Goal: Information Seeking & Learning: Learn about a topic

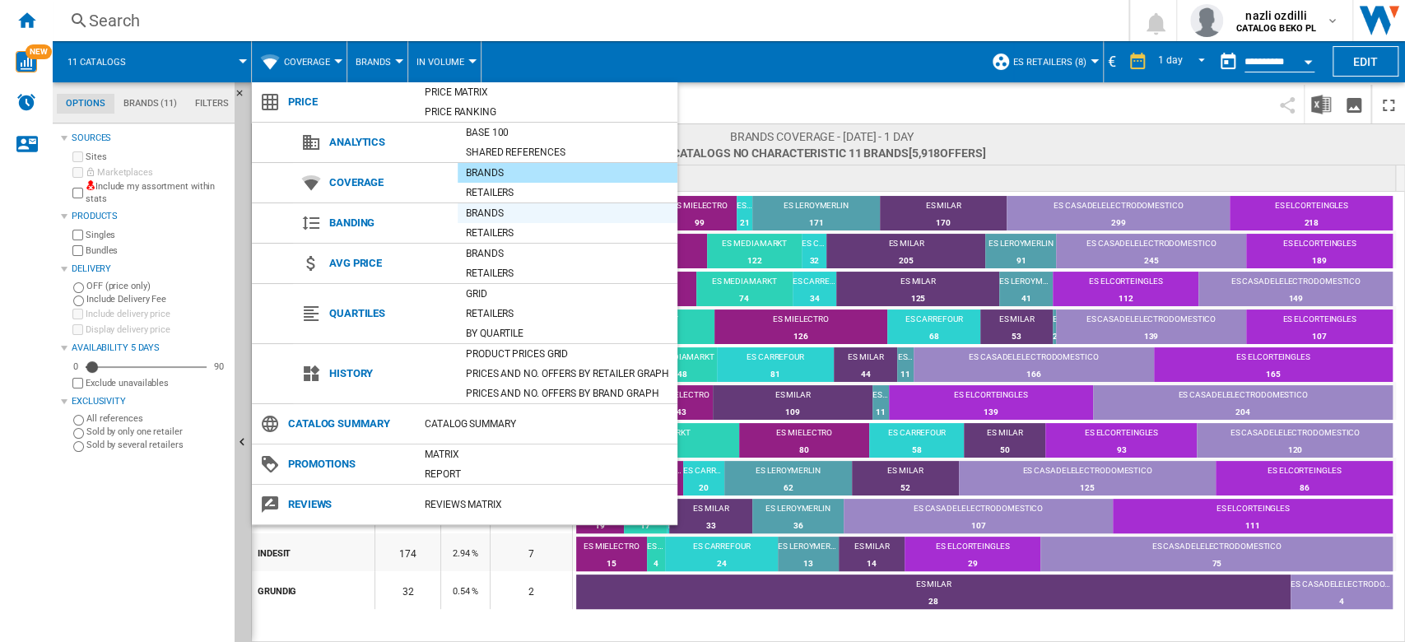
click at [506, 216] on div "Brands" at bounding box center [568, 213] width 220 height 16
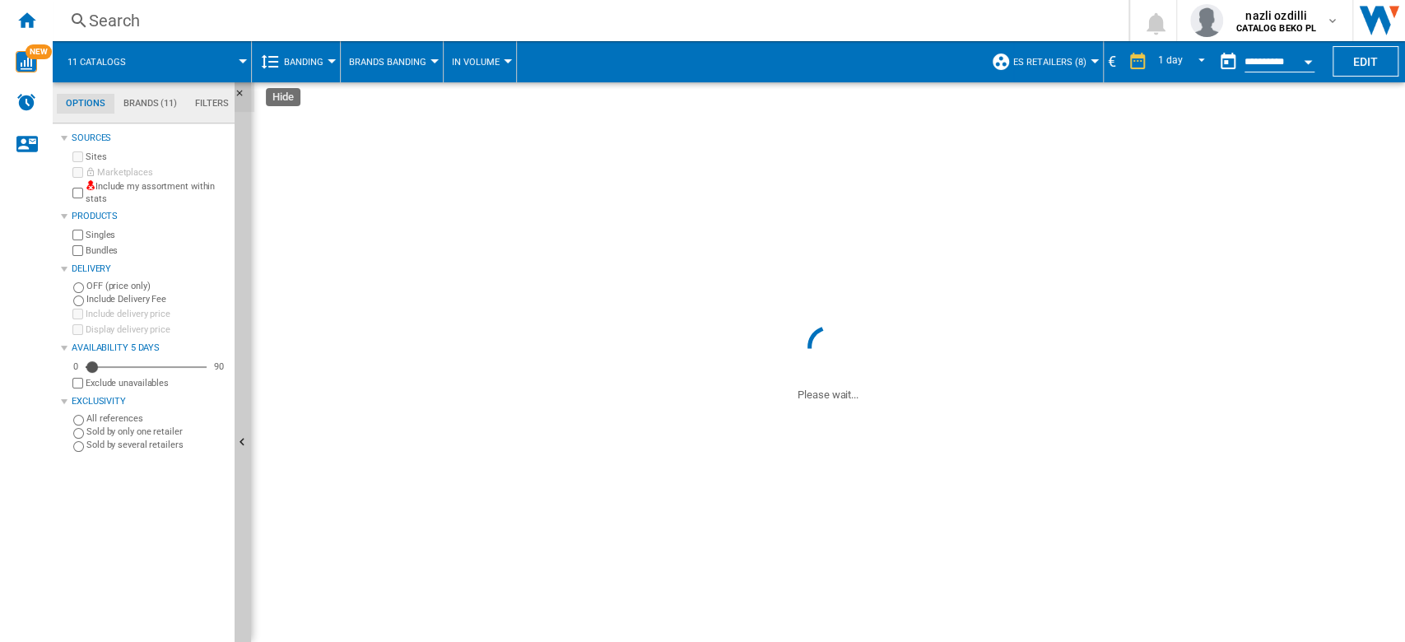
click at [242, 89] on ng-md-icon "Hide" at bounding box center [245, 98] width 20 height 20
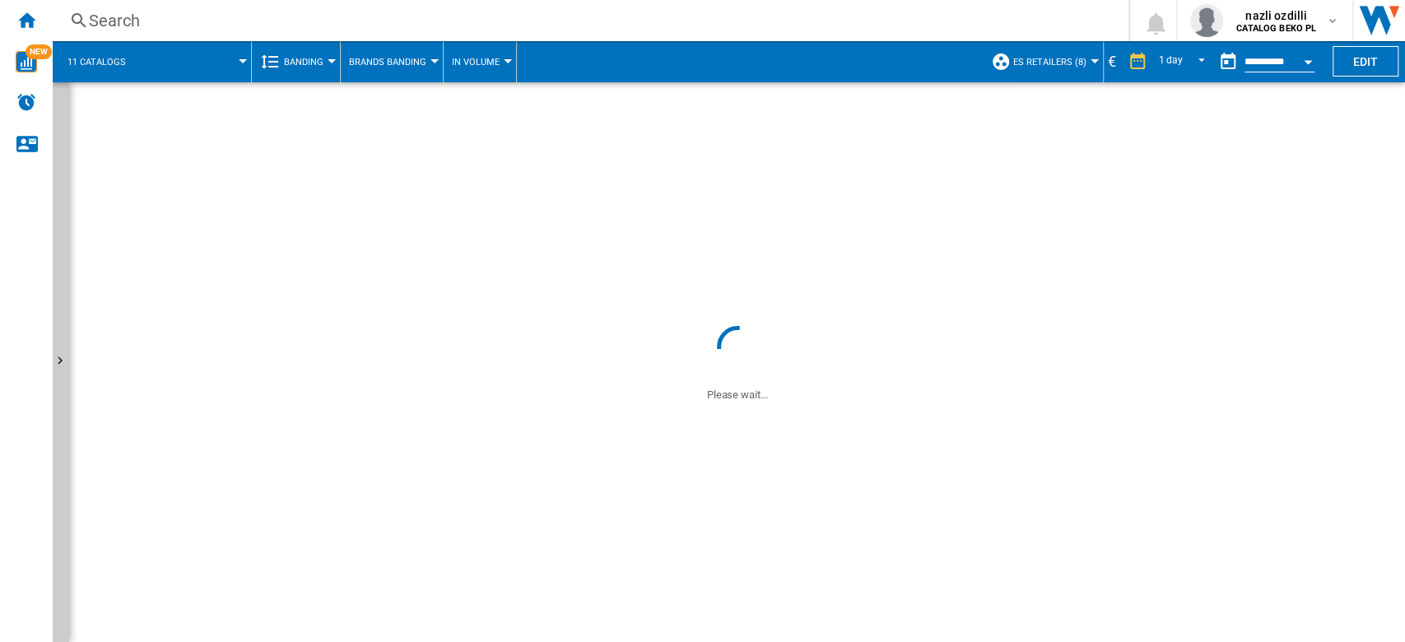
click at [1108, 56] on div "€" at bounding box center [1112, 61] width 16 height 21
click at [1093, 125] on span at bounding box center [737, 201] width 1336 height 239
click at [667, 404] on span at bounding box center [737, 521] width 1336 height 239
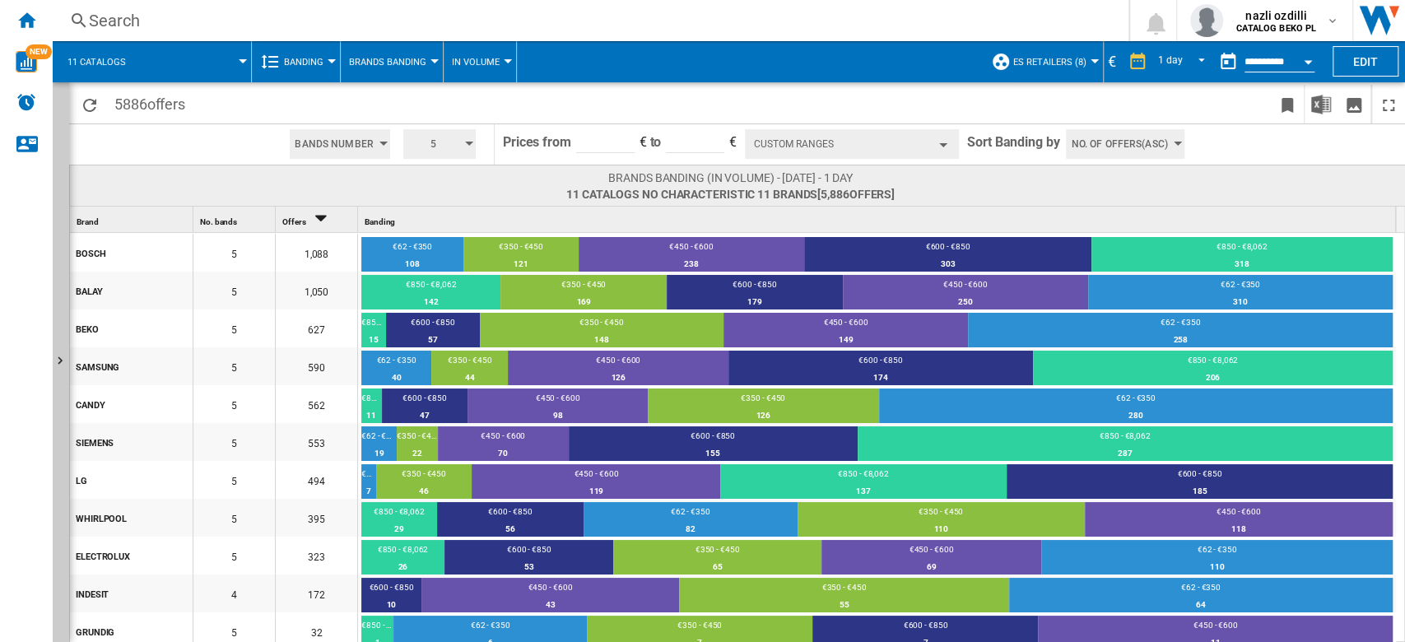
click at [468, 146] on button "5" at bounding box center [439, 144] width 72 height 30
drag, startPoint x: 438, startPoint y: 207, endPoint x: 741, endPoint y: 207, distance: 302.9
click at [439, 207] on button "5" at bounding box center [441, 206] width 79 height 16
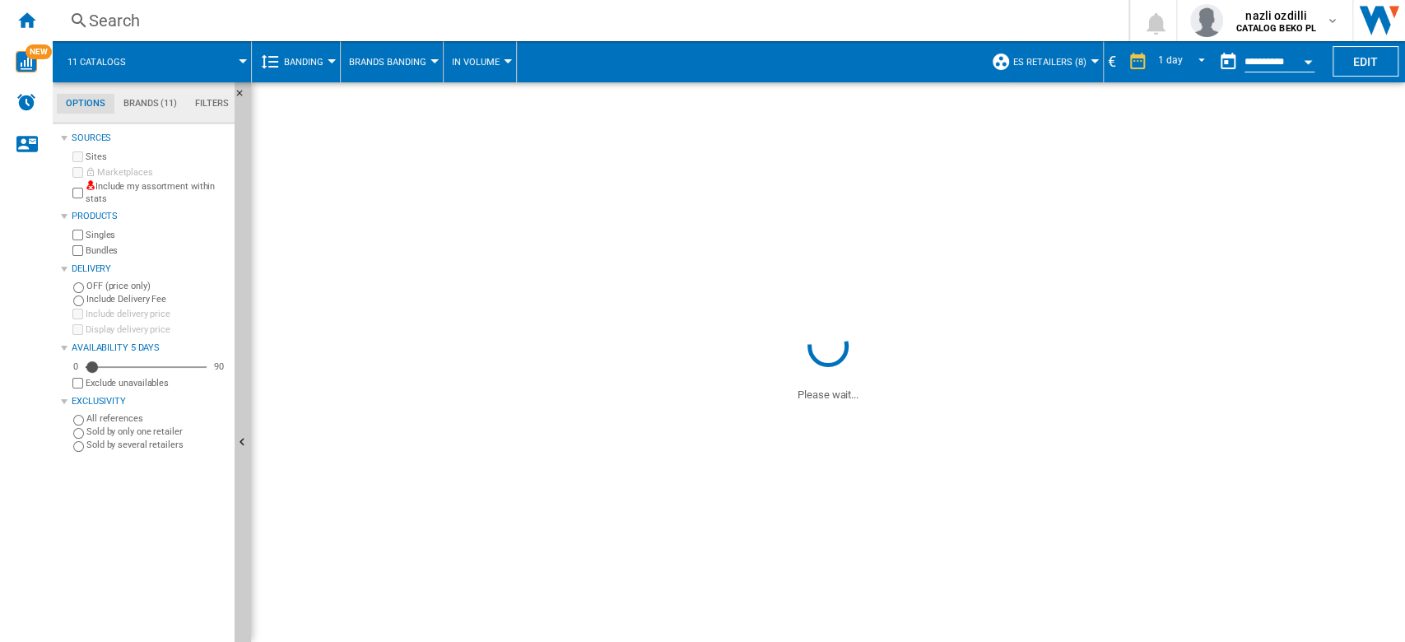
click at [895, 137] on span at bounding box center [828, 201] width 1154 height 239
click at [240, 93] on ng-md-icon "Hide" at bounding box center [245, 98] width 20 height 20
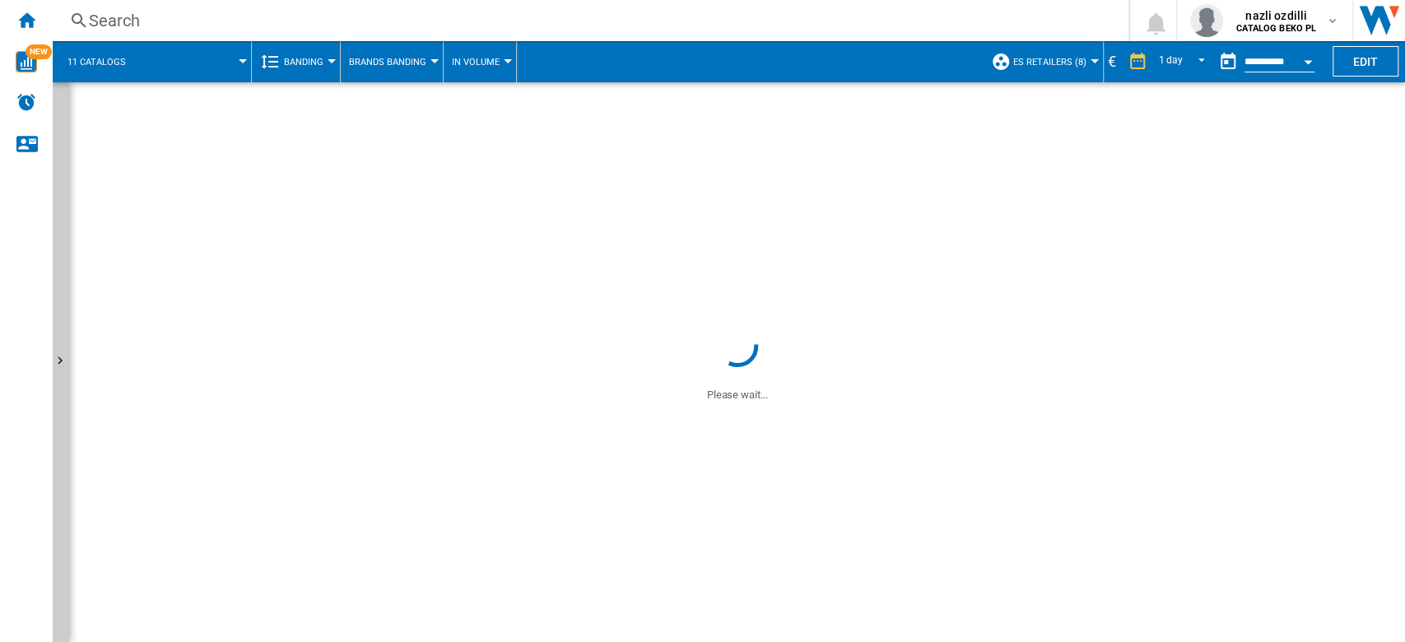
click at [737, 393] on ng-transclude "Please wait..." at bounding box center [737, 394] width 61 height 12
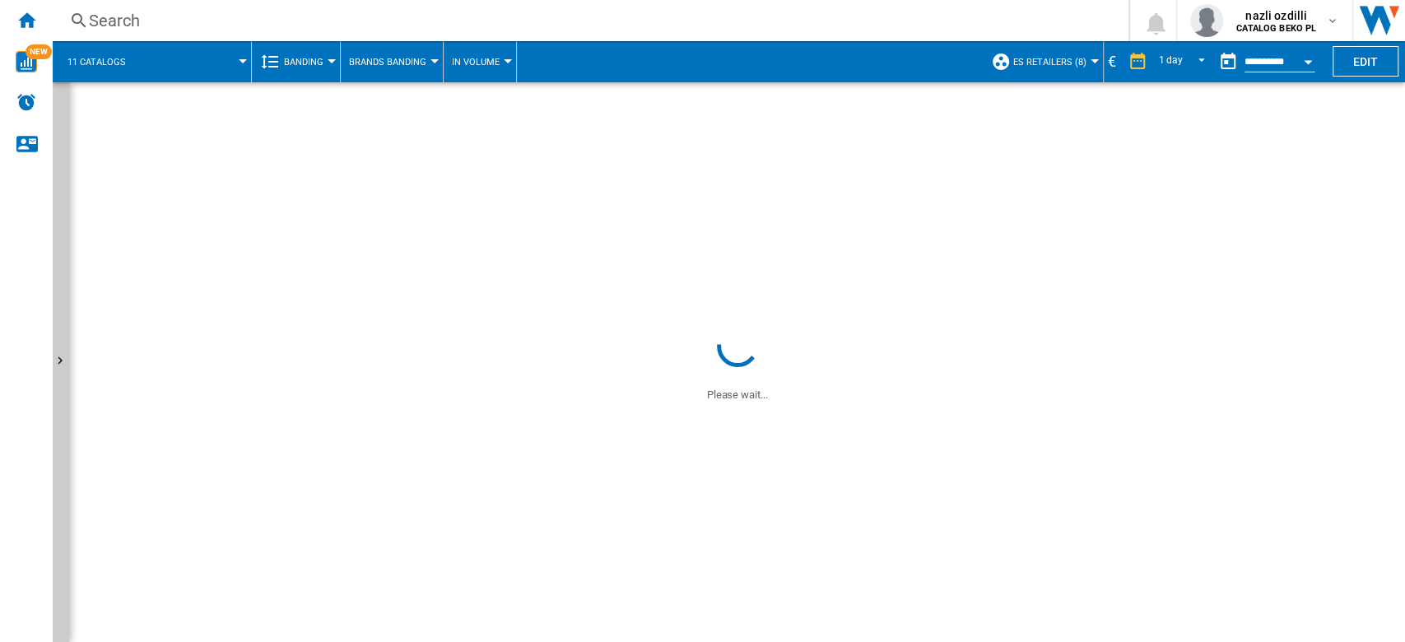
click at [737, 393] on ng-transclude "Please wait..." at bounding box center [737, 394] width 61 height 12
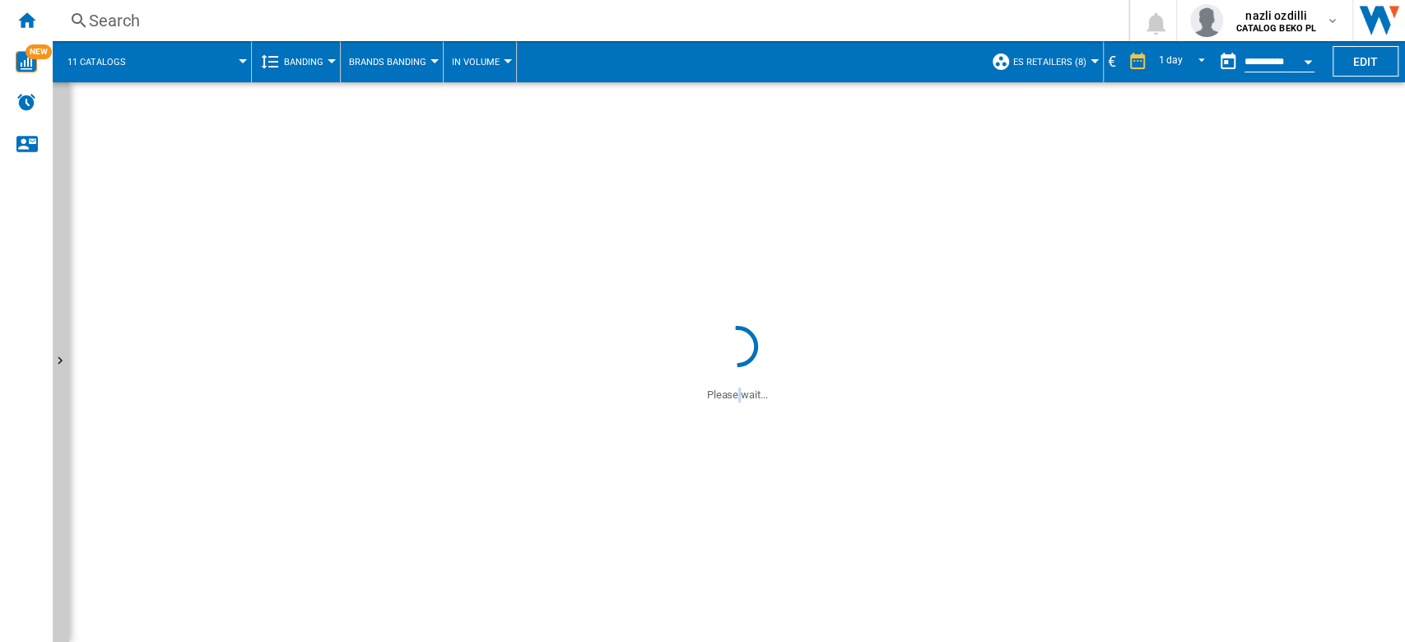
click at [737, 393] on ng-transclude "Please wait..." at bounding box center [737, 394] width 61 height 12
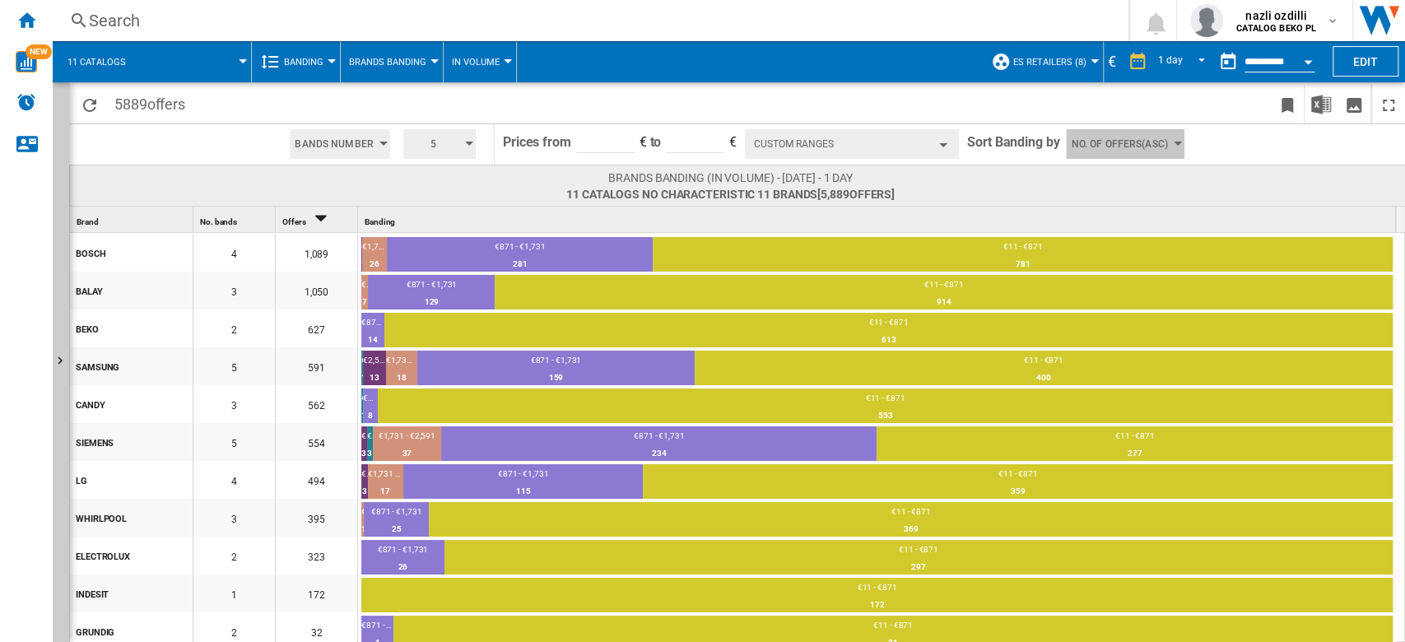
click at [1091, 145] on span "No. of offers(Asc)" at bounding box center [1119, 144] width 96 height 30
click at [1118, 201] on span "Price(Asc)" at bounding box center [1096, 207] width 46 height 12
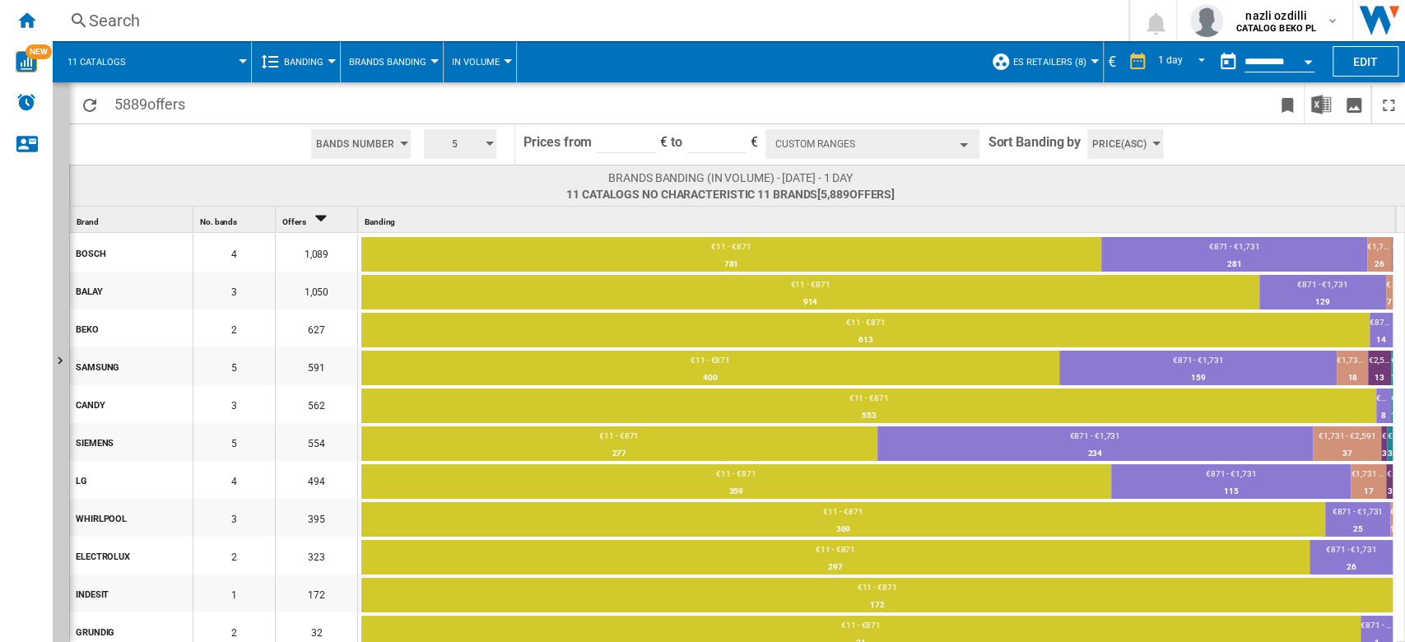
click at [902, 129] on button "Custom Ranges" at bounding box center [872, 144] width 214 height 30
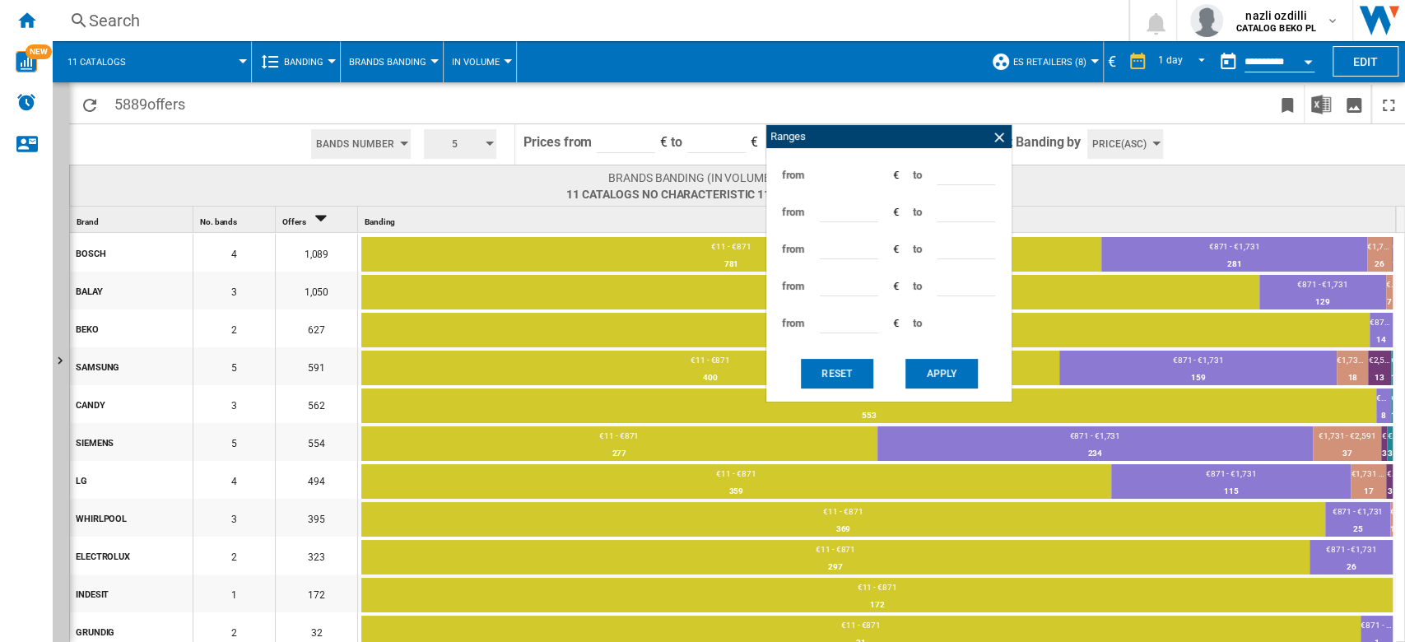
click at [963, 196] on md-input-container "****" at bounding box center [966, 211] width 62 height 37
click at [958, 174] on input "***" at bounding box center [966, 172] width 58 height 25
click at [948, 175] on input "***" at bounding box center [966, 172] width 58 height 25
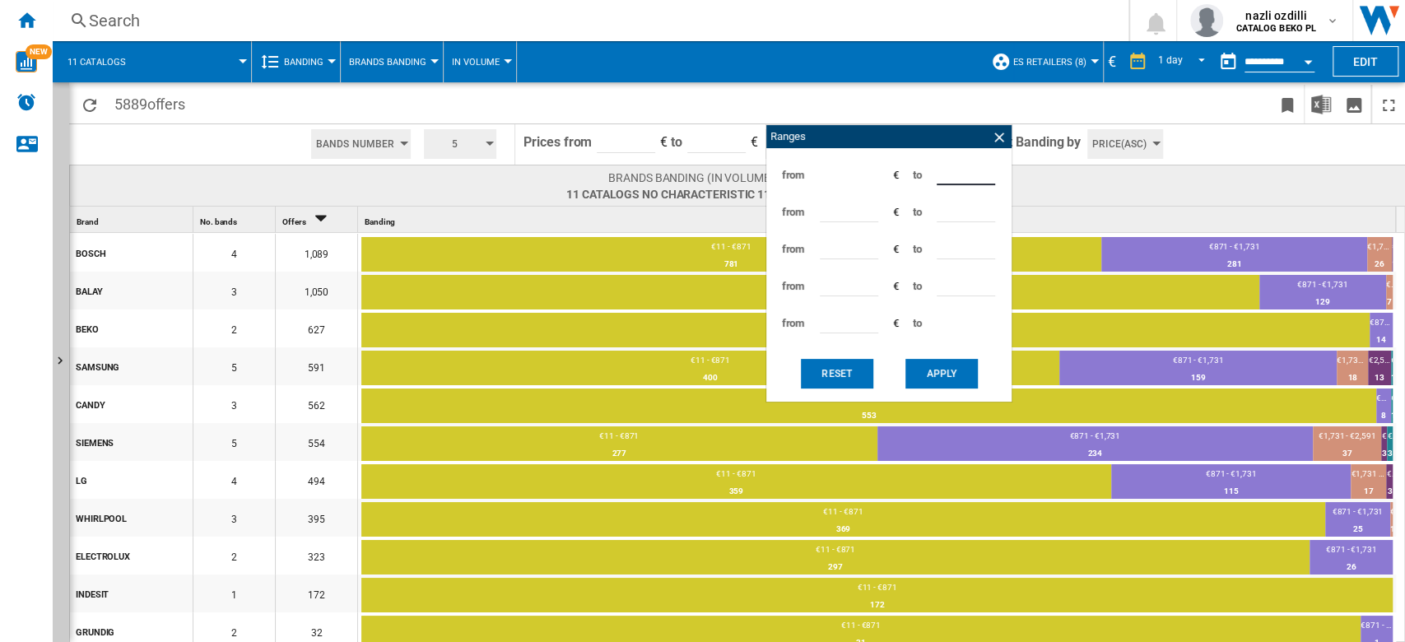
click at [948, 175] on input "***" at bounding box center [966, 172] width 58 height 25
type input "***"
type input "*"
type input "***"
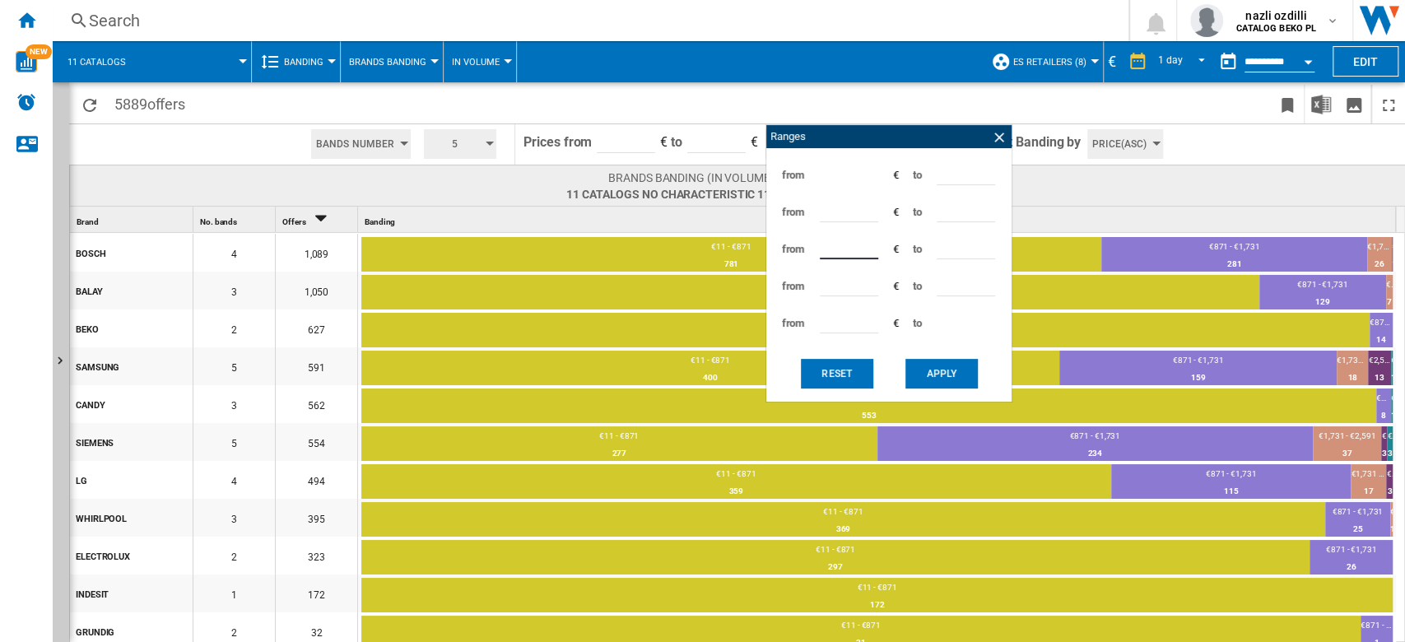
type input "***"
type input "****"
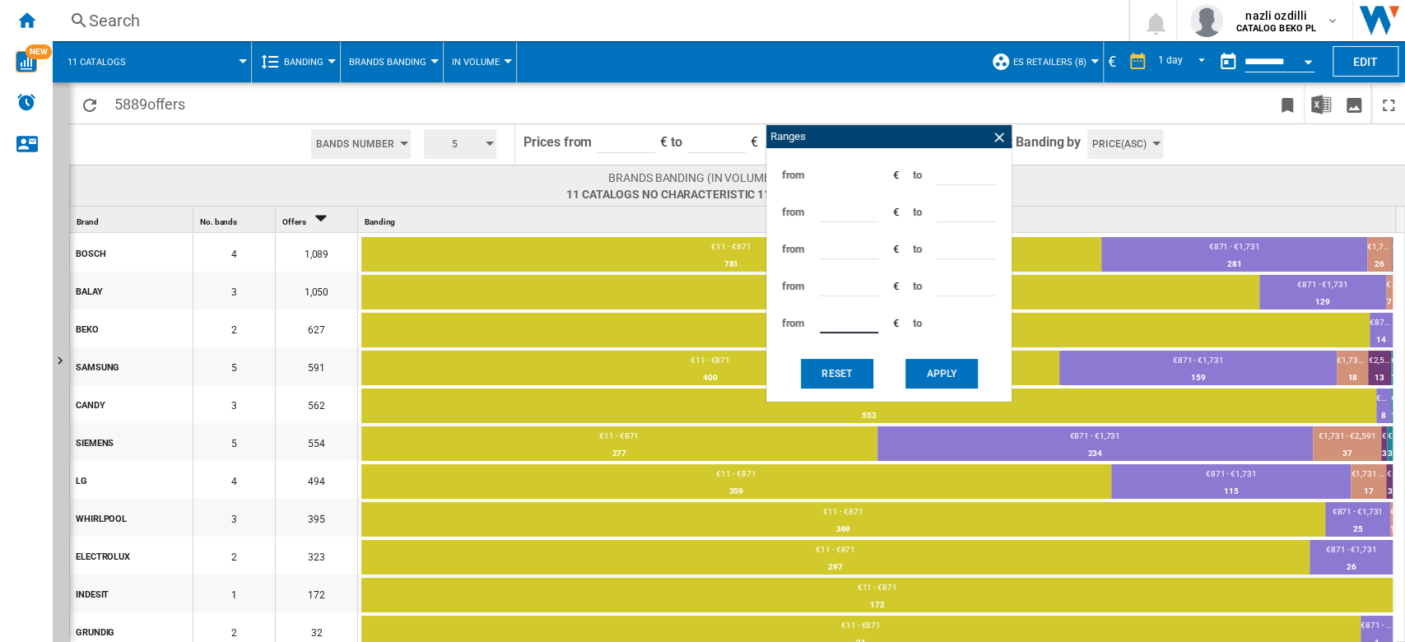
click at [948, 365] on button "Apply" at bounding box center [941, 374] width 72 height 30
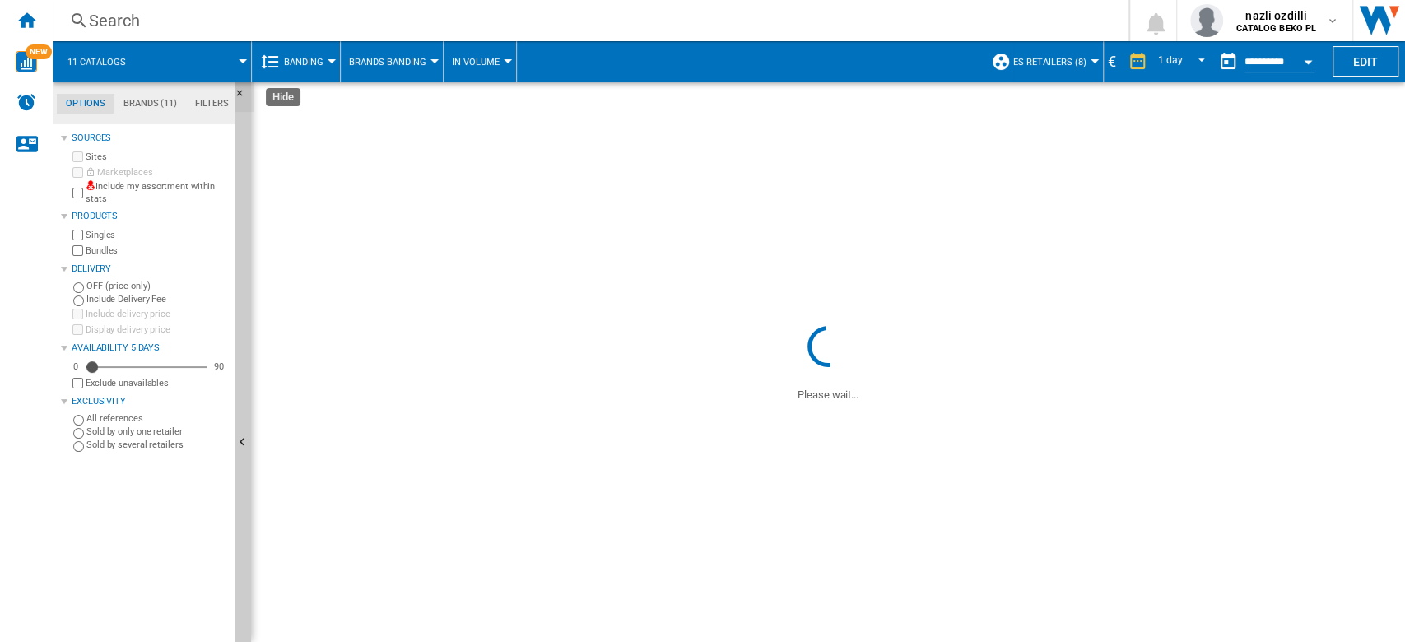
click at [244, 90] on ng-md-icon "Hide" at bounding box center [245, 98] width 20 height 20
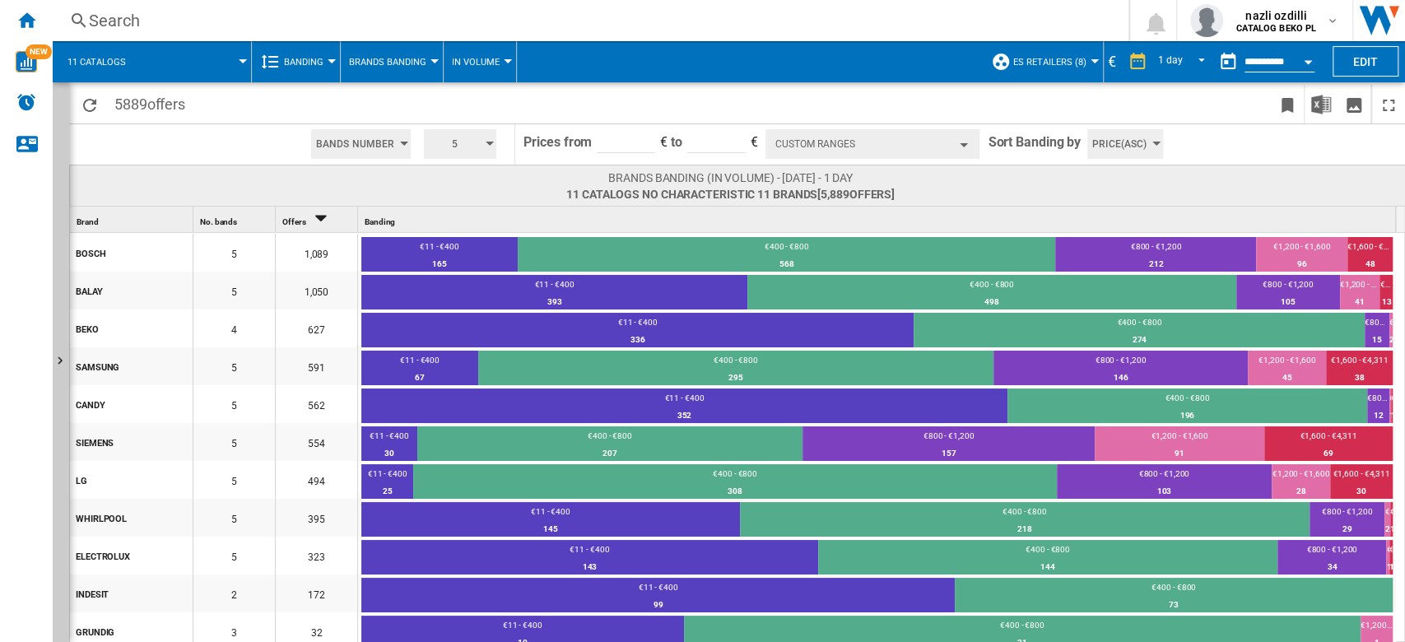
click at [839, 209] on div "Banding 1" at bounding box center [878, 220] width 1035 height 26
click at [1104, 184] on span at bounding box center [1103, 186] width 417 height 32
click at [843, 140] on button "Custom Ranges" at bounding box center [872, 144] width 214 height 30
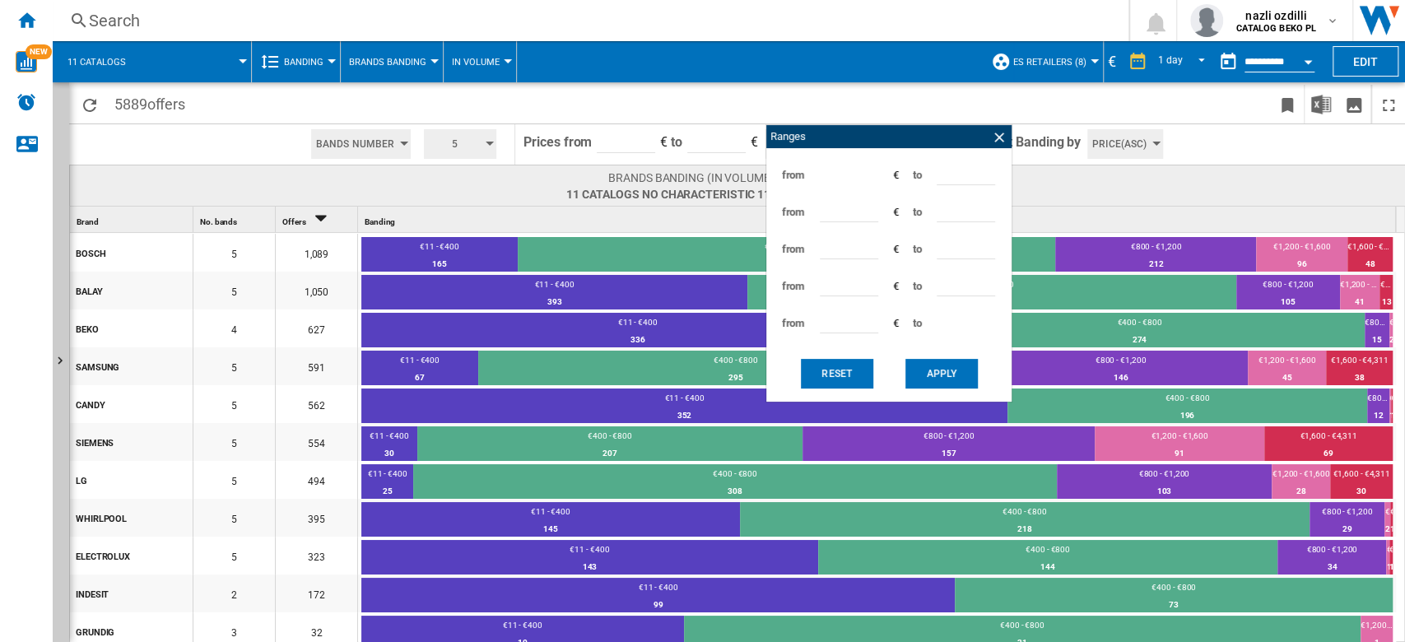
click at [1045, 183] on span at bounding box center [1103, 186] width 417 height 32
click at [395, 253] on div "€11 - €400" at bounding box center [439, 248] width 156 height 15
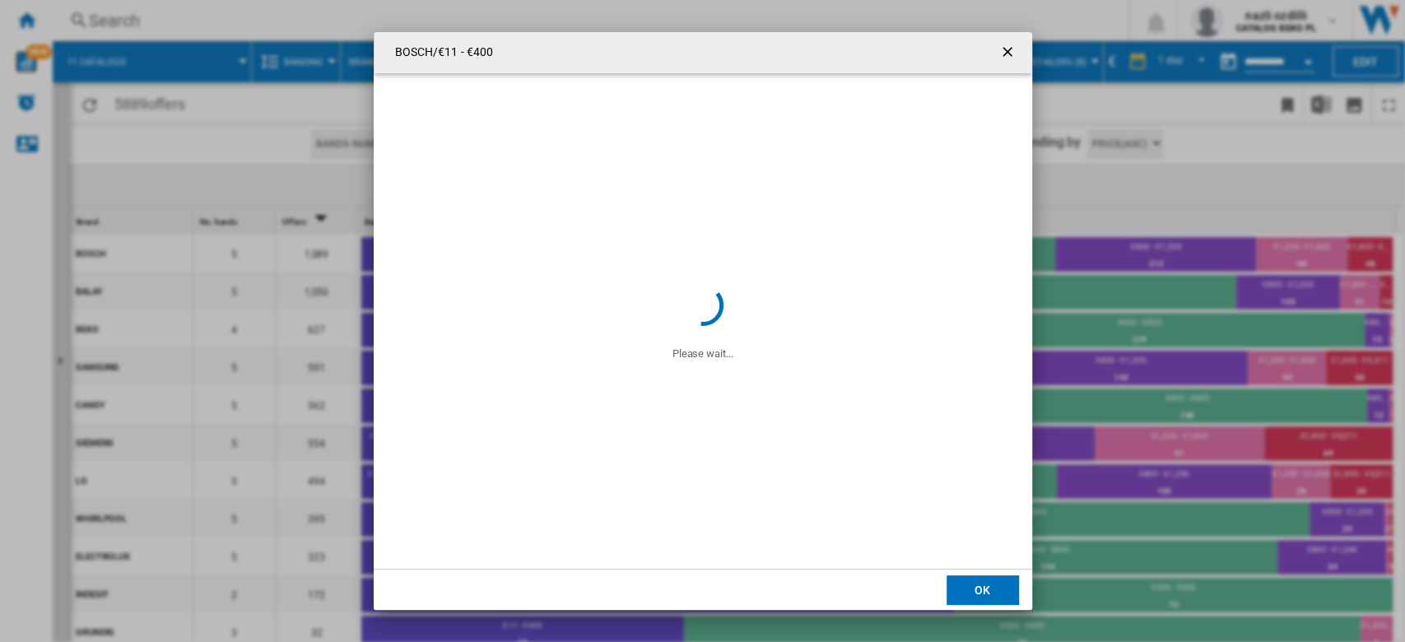
click at [1010, 50] on ng-md-icon "getI18NText('BUTTONS.CLOSE_DIALOG')" at bounding box center [1009, 54] width 20 height 20
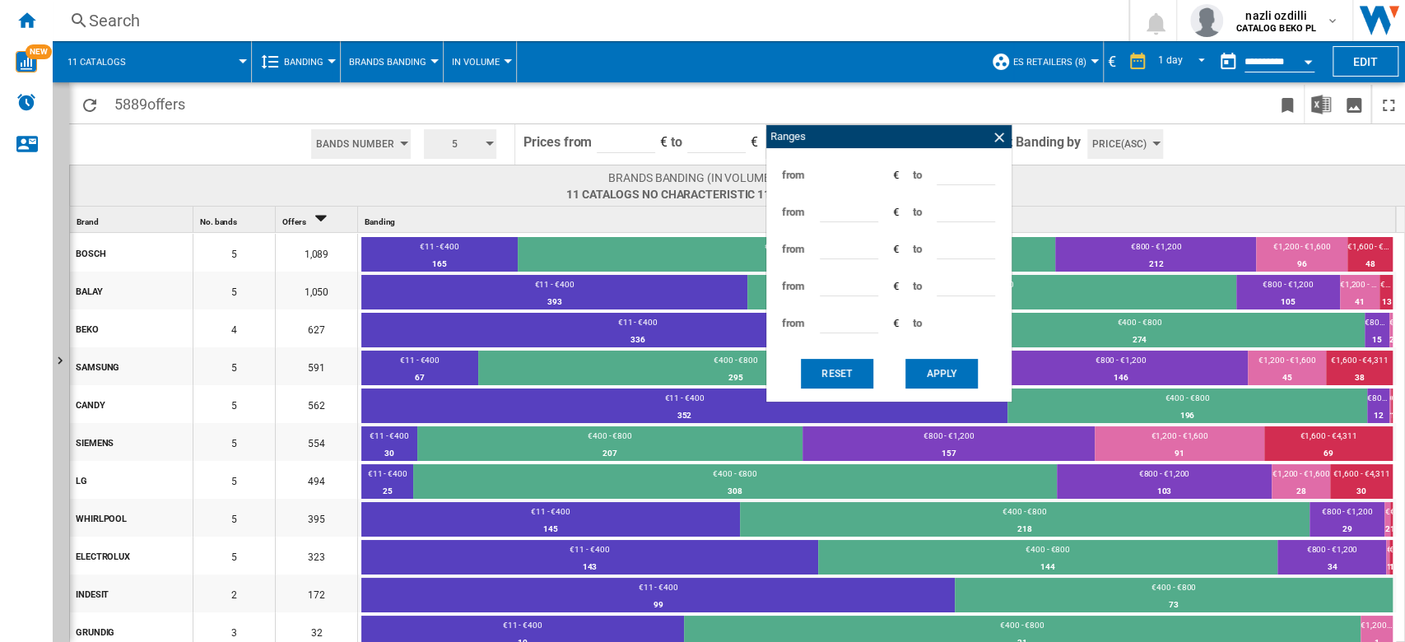
click at [326, 63] on button "Banding" at bounding box center [308, 61] width 48 height 41
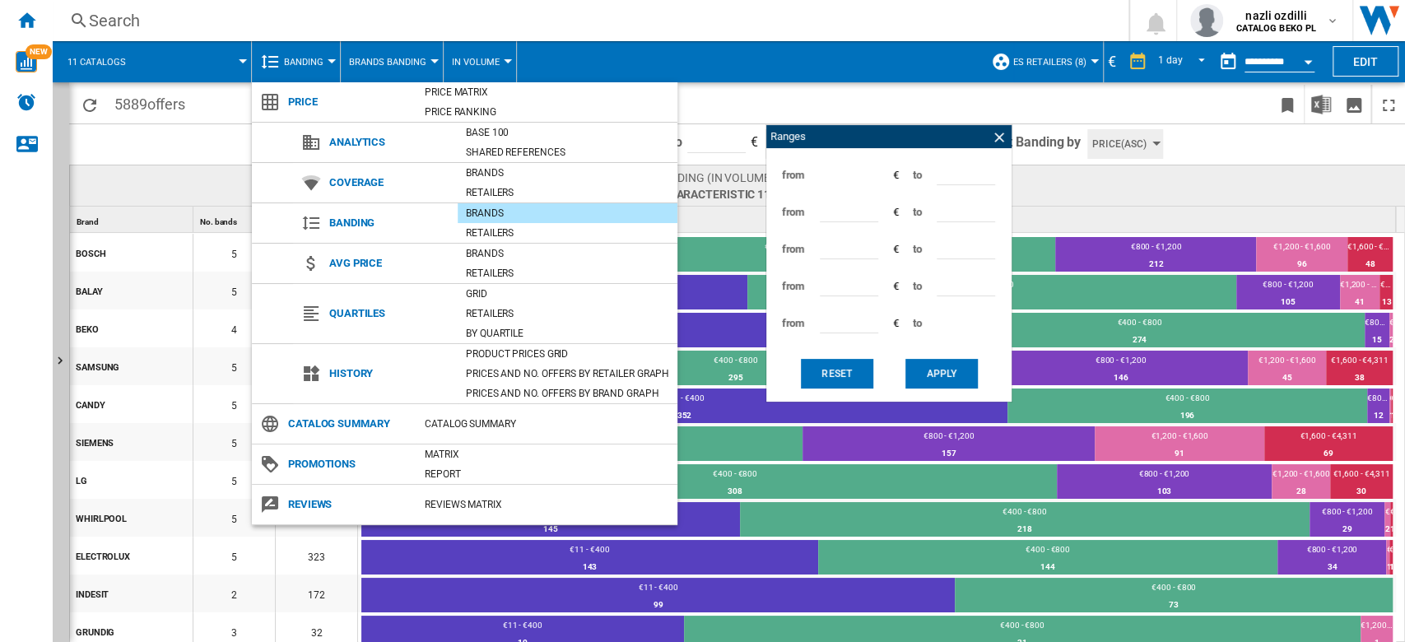
click at [414, 56] on md-backdrop at bounding box center [702, 321] width 1405 height 642
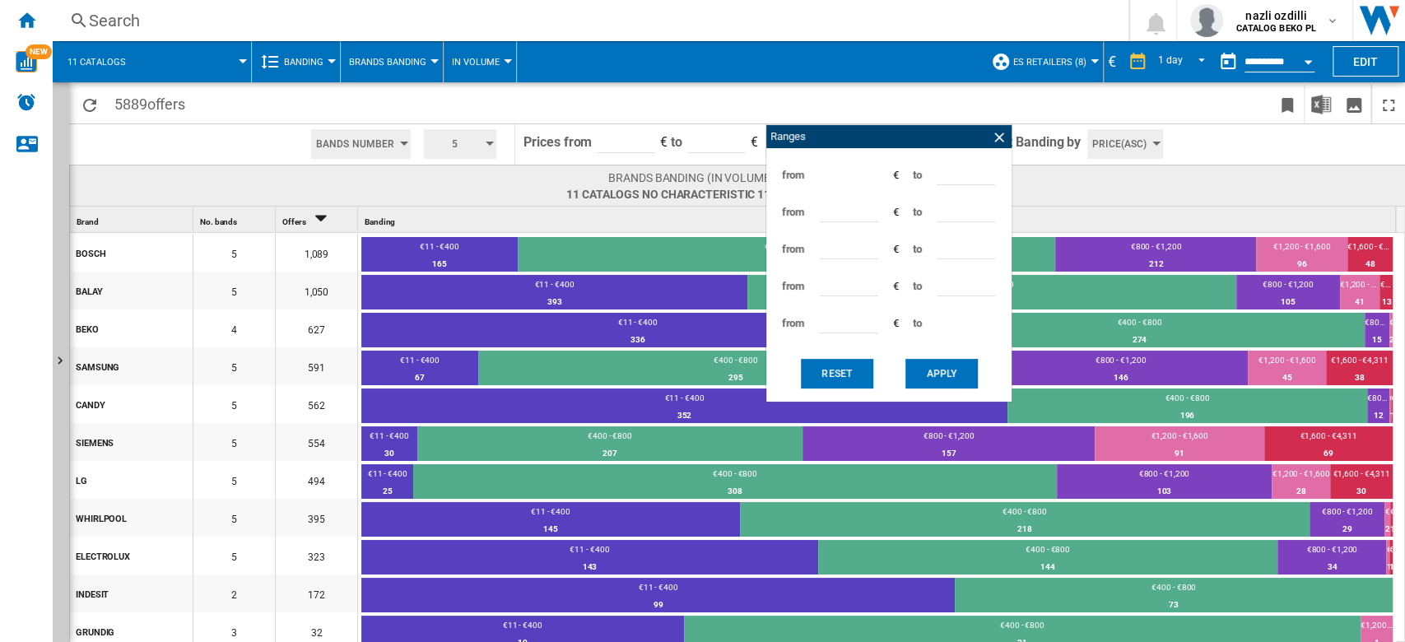
click at [402, 57] on span "Brands Banding" at bounding box center [387, 62] width 77 height 11
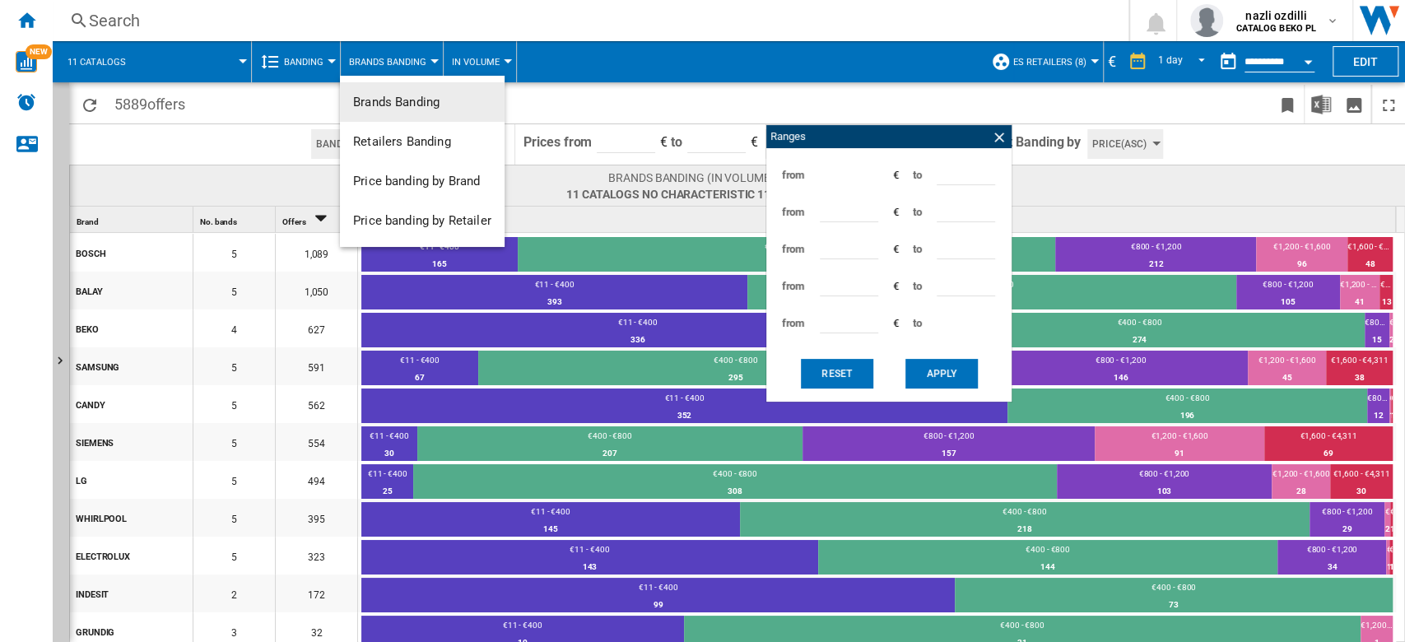
click at [449, 72] on md-backdrop at bounding box center [702, 321] width 1405 height 642
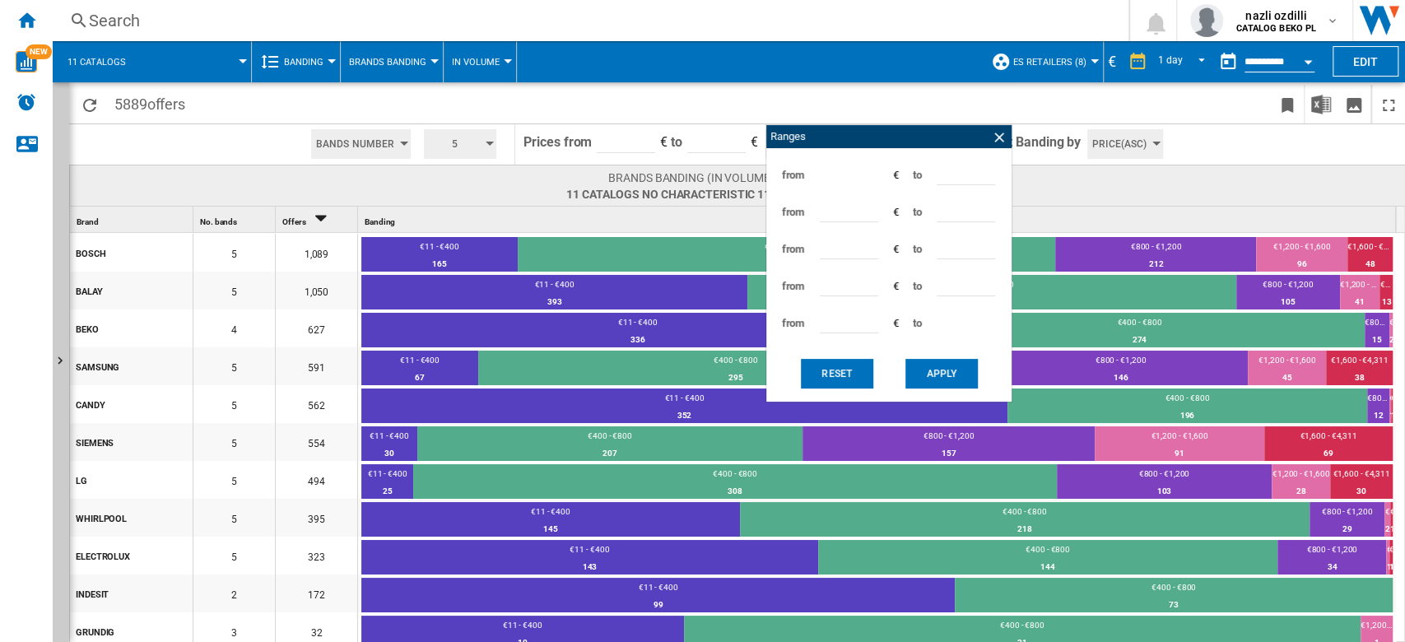
click at [469, 63] on span "In volume" at bounding box center [476, 62] width 48 height 11
click at [528, 154] on button "In percentage" at bounding box center [493, 142] width 102 height 40
click at [713, 95] on span at bounding box center [462, 104] width 539 height 39
click at [998, 141] on ng-md-icon at bounding box center [999, 137] width 16 height 16
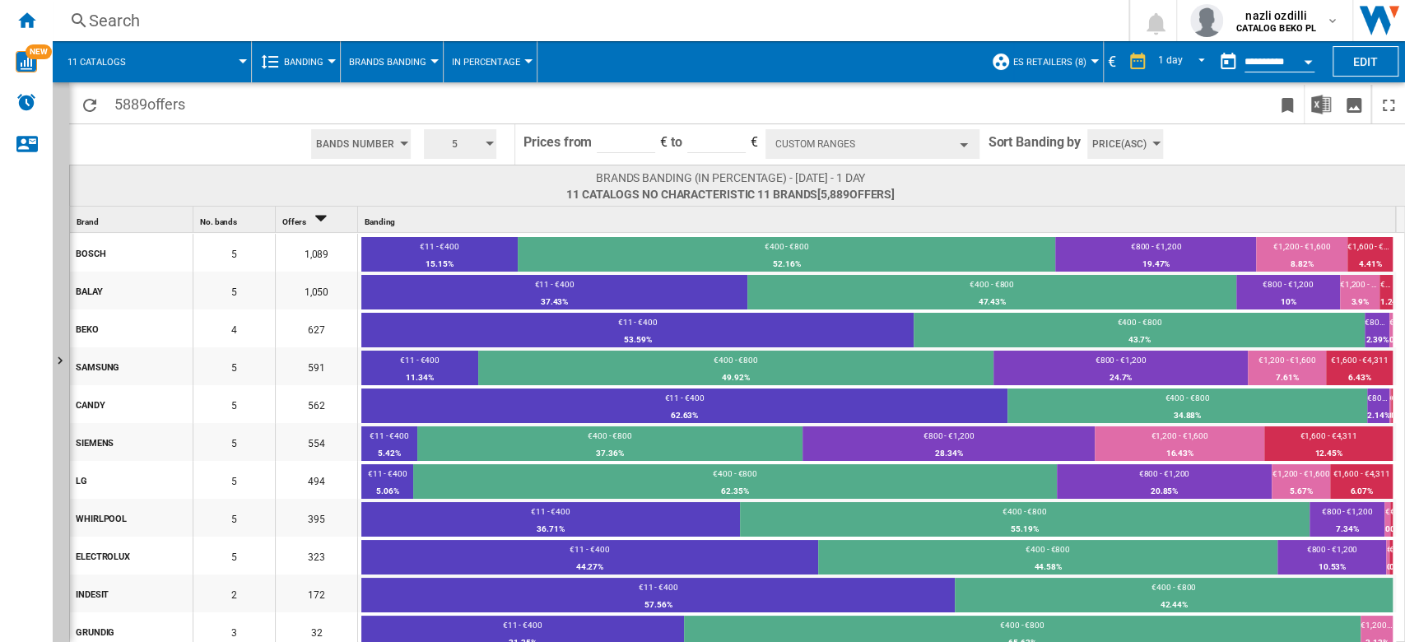
drag, startPoint x: 821, startPoint y: 195, endPoint x: 871, endPoint y: 181, distance: 52.1
click at [821, 195] on span "[5,889 offers ]" at bounding box center [855, 194] width 77 height 13
click at [959, 142] on button "Custom Ranges" at bounding box center [872, 144] width 214 height 30
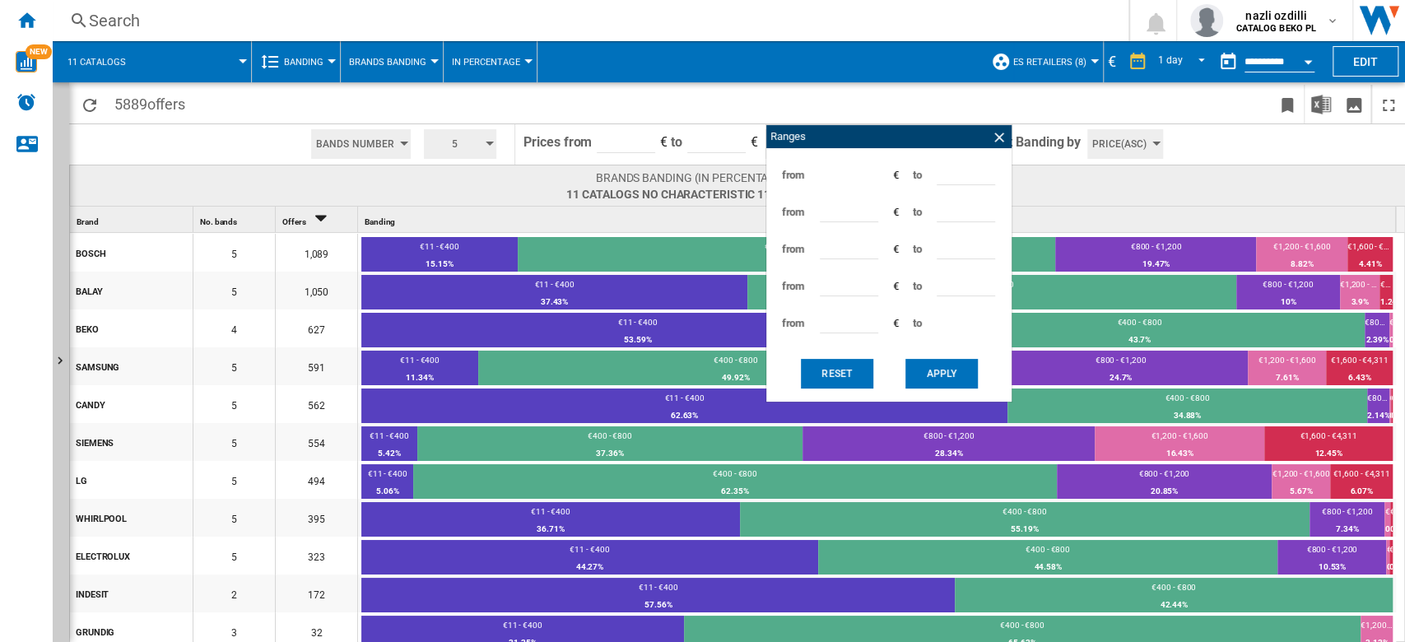
click at [452, 151] on span "5" at bounding box center [454, 144] width 51 height 30
click at [449, 150] on md-backdrop at bounding box center [702, 321] width 1405 height 642
click at [341, 155] on span "Bands Number" at bounding box center [355, 144] width 78 height 30
click at [477, 194] on md-backdrop at bounding box center [702, 321] width 1405 height 642
